Goal: Transaction & Acquisition: Purchase product/service

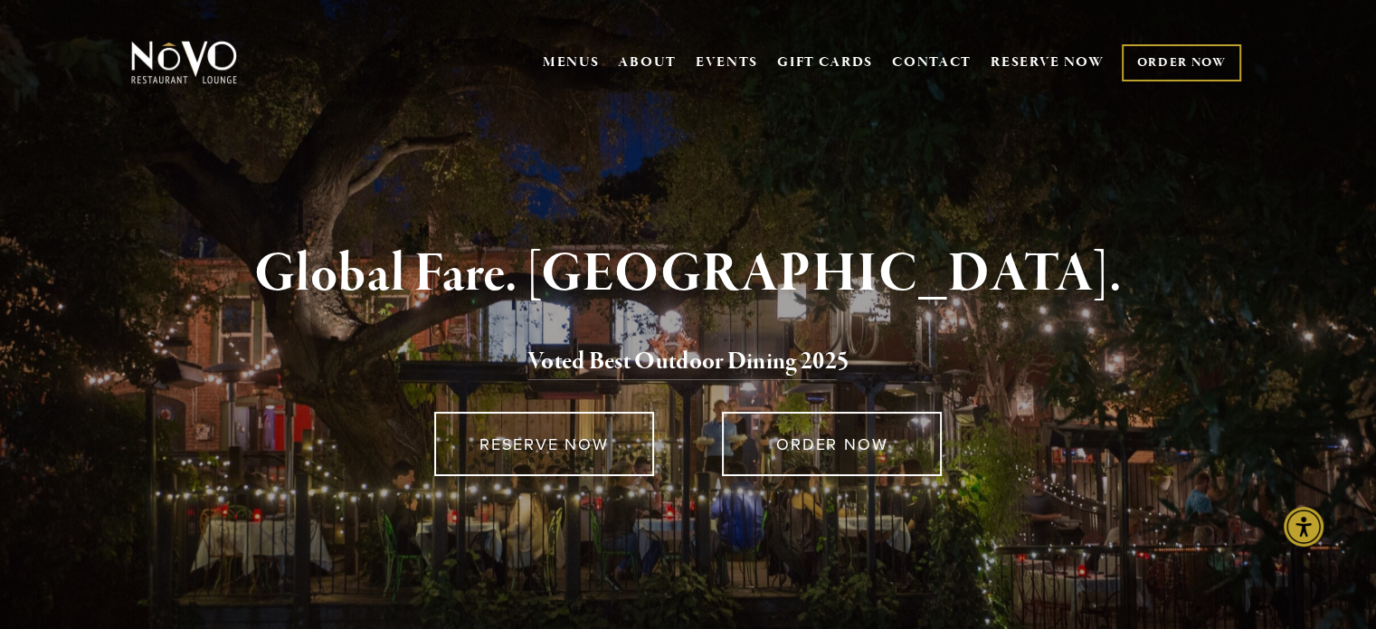
click at [1179, 50] on link "ORDER NOW" at bounding box center [1181, 62] width 118 height 37
click at [1179, 58] on link "ORDER NOW" at bounding box center [1181, 62] width 118 height 37
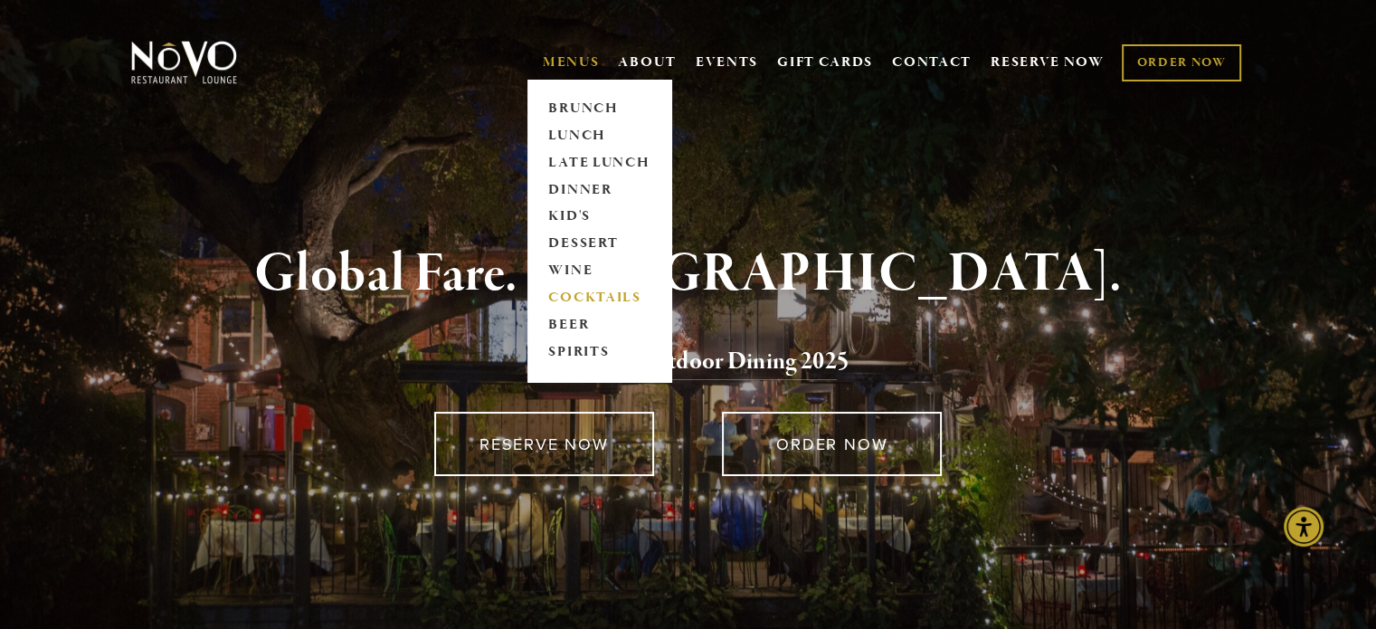
click at [583, 298] on link "COCKTAILS" at bounding box center [599, 298] width 113 height 27
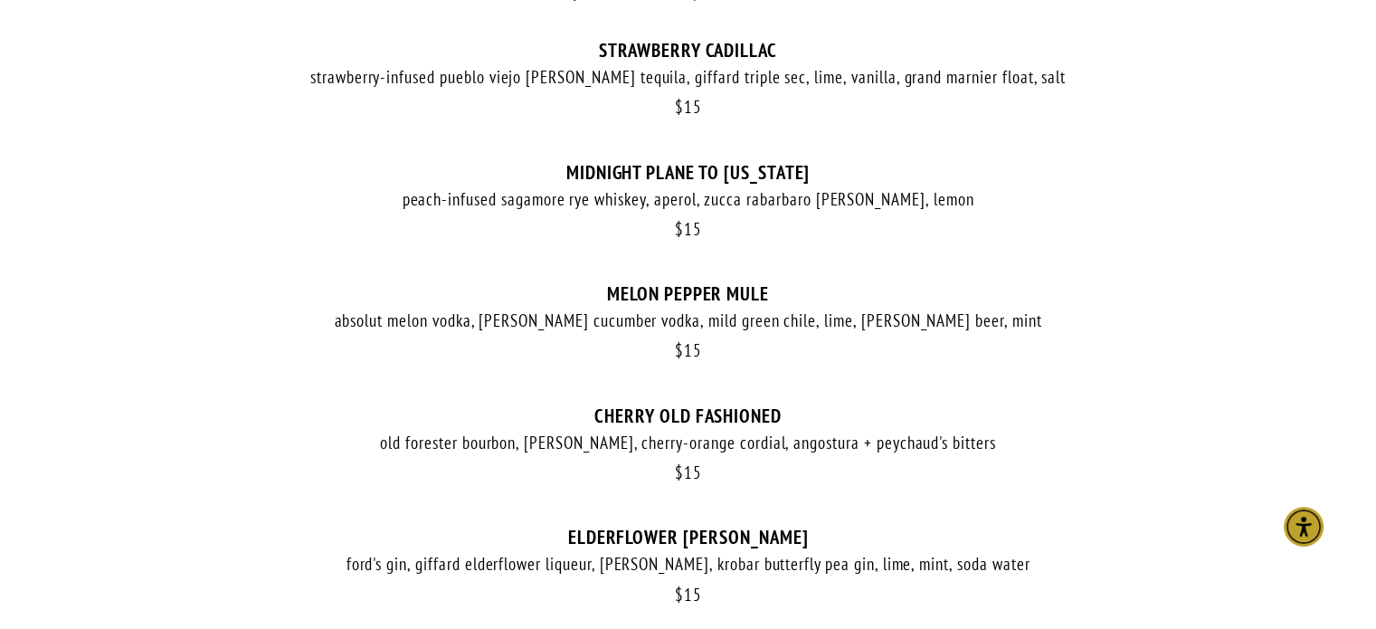
scroll to position [995, 0]
